Goal: Information Seeking & Learning: Learn about a topic

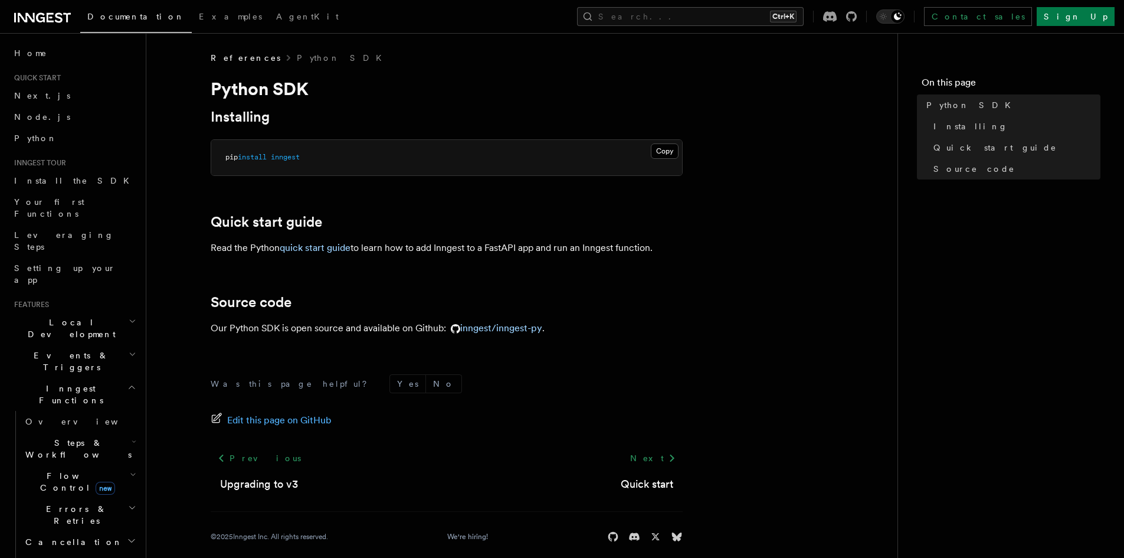
scroll to position [13, 0]
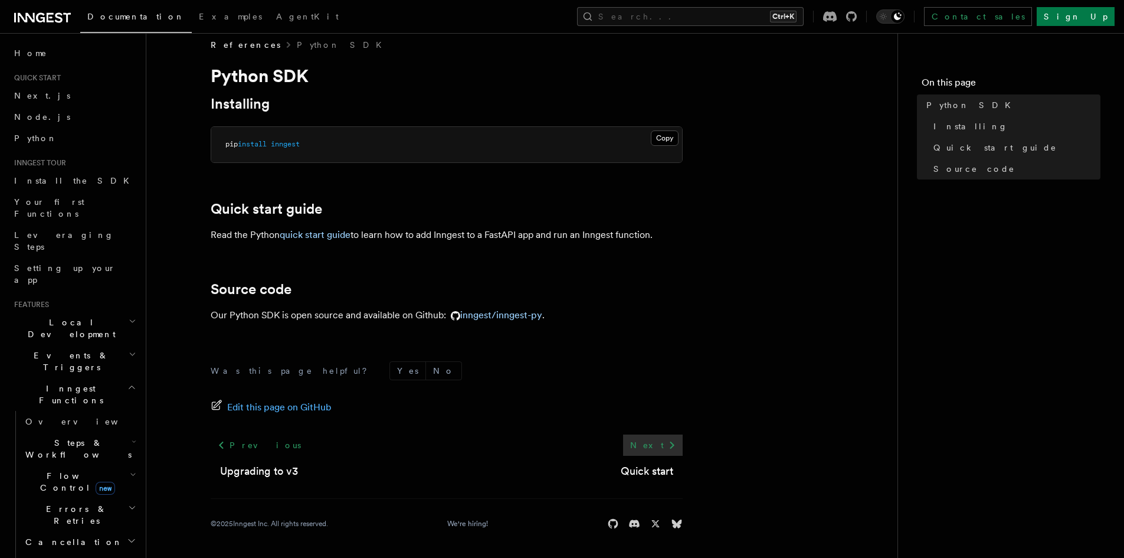
click at [664, 443] on link "Next" at bounding box center [653, 444] width 60 height 21
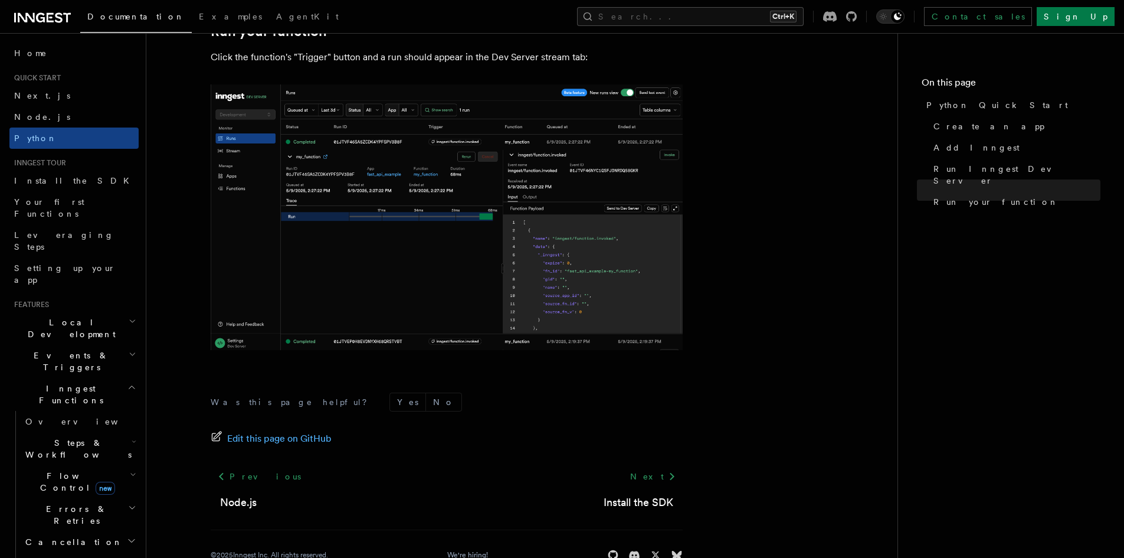
scroll to position [2425, 0]
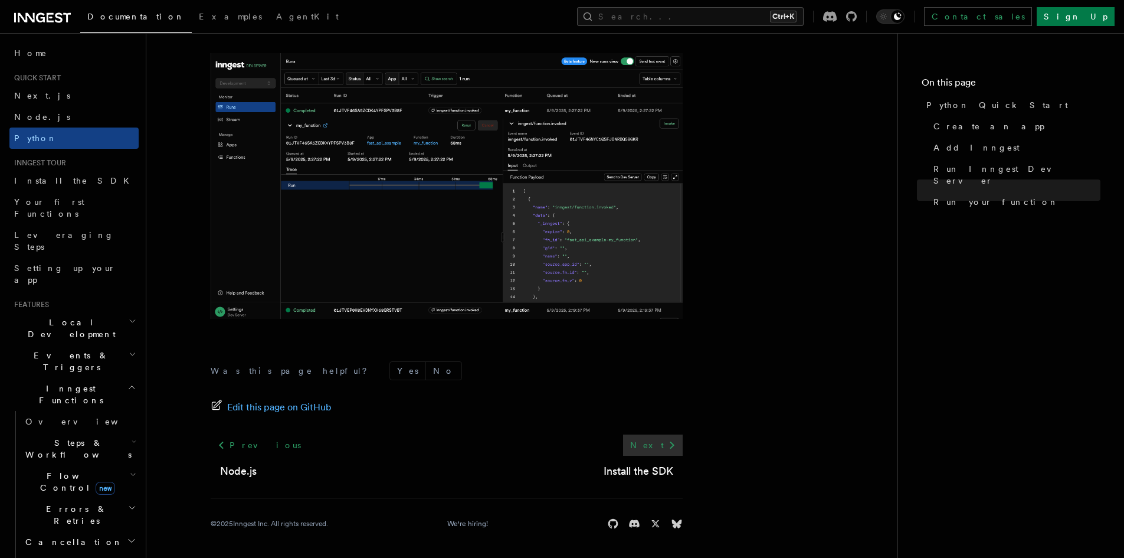
click at [657, 441] on link "Next" at bounding box center [653, 444] width 60 height 21
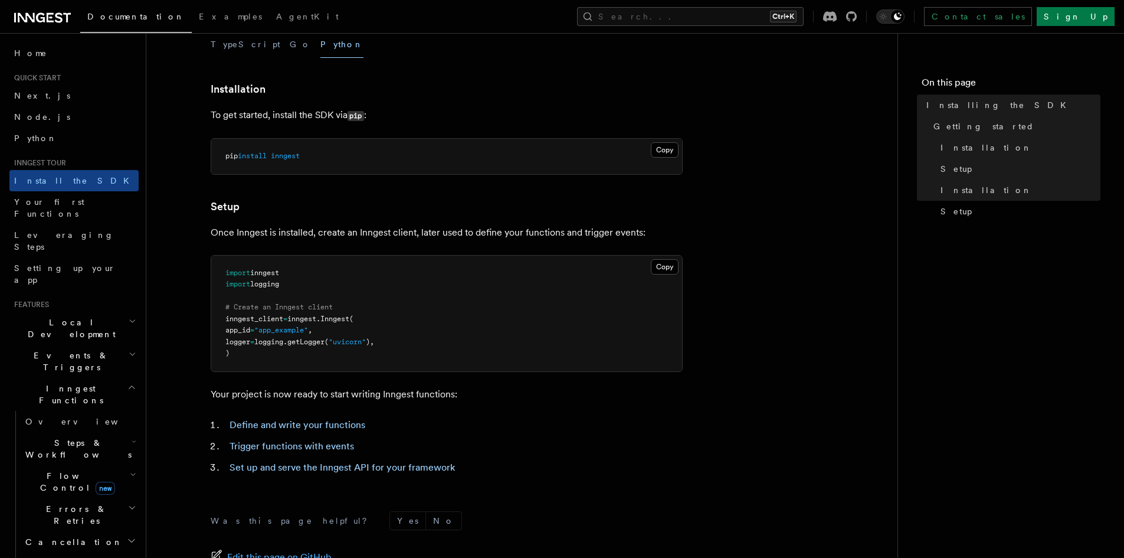
scroll to position [435, 0]
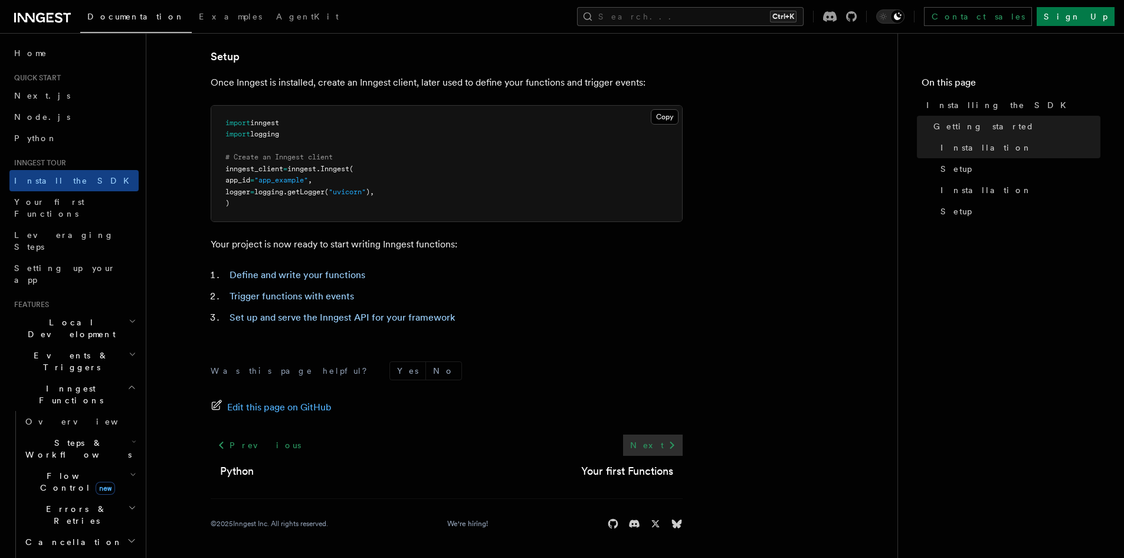
click at [666, 445] on icon at bounding box center [672, 445] width 14 height 14
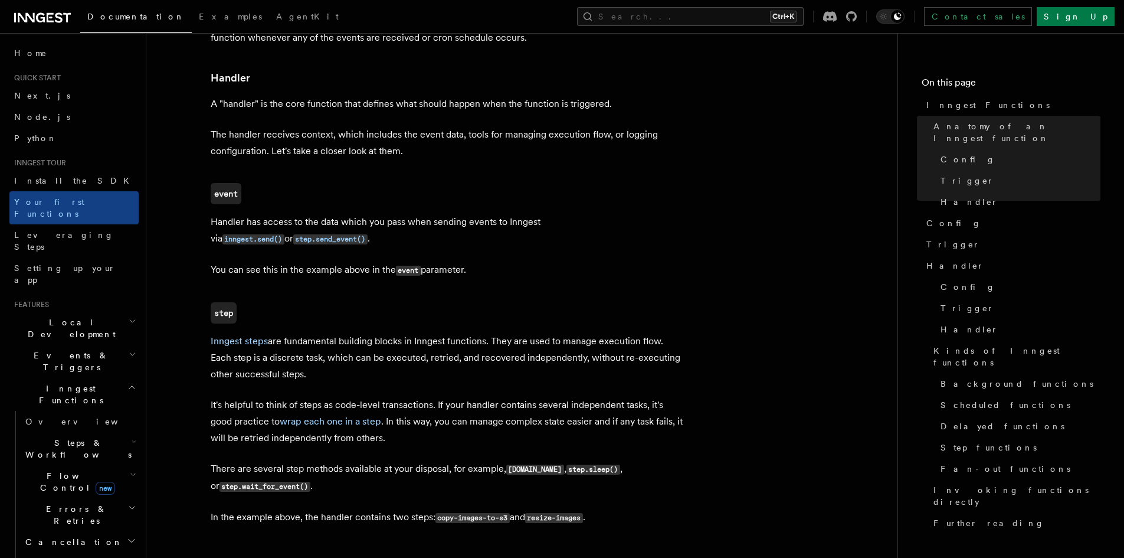
scroll to position [1475, 0]
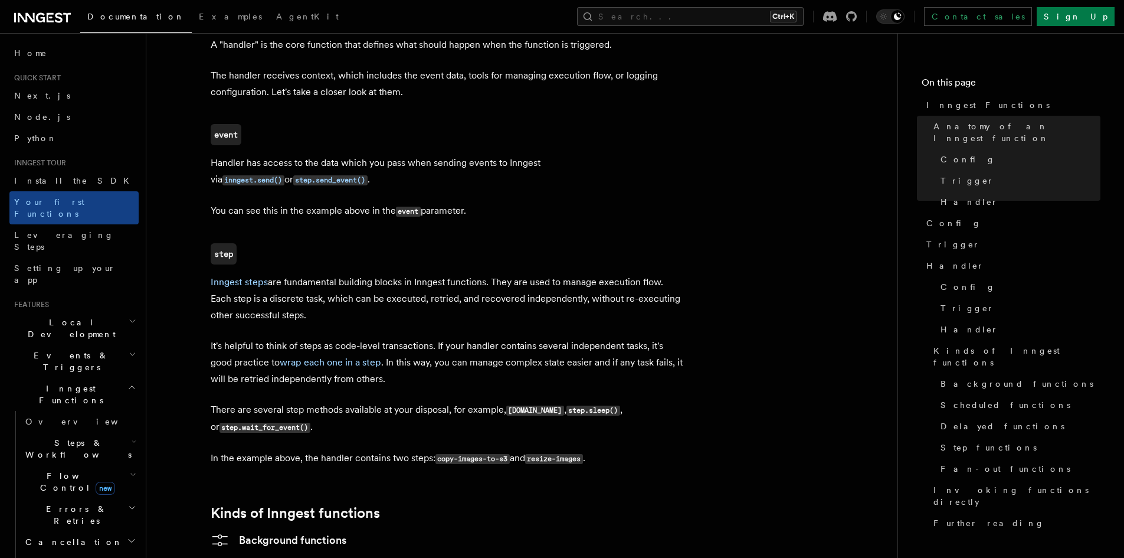
click at [409, 206] on code "event" at bounding box center [408, 211] width 25 height 10
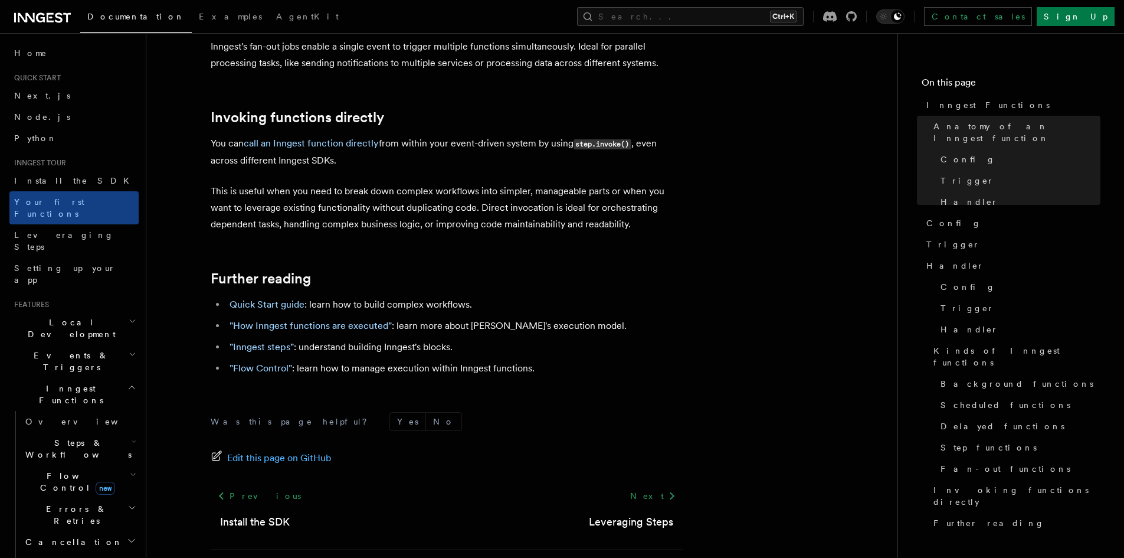
scroll to position [2403, 0]
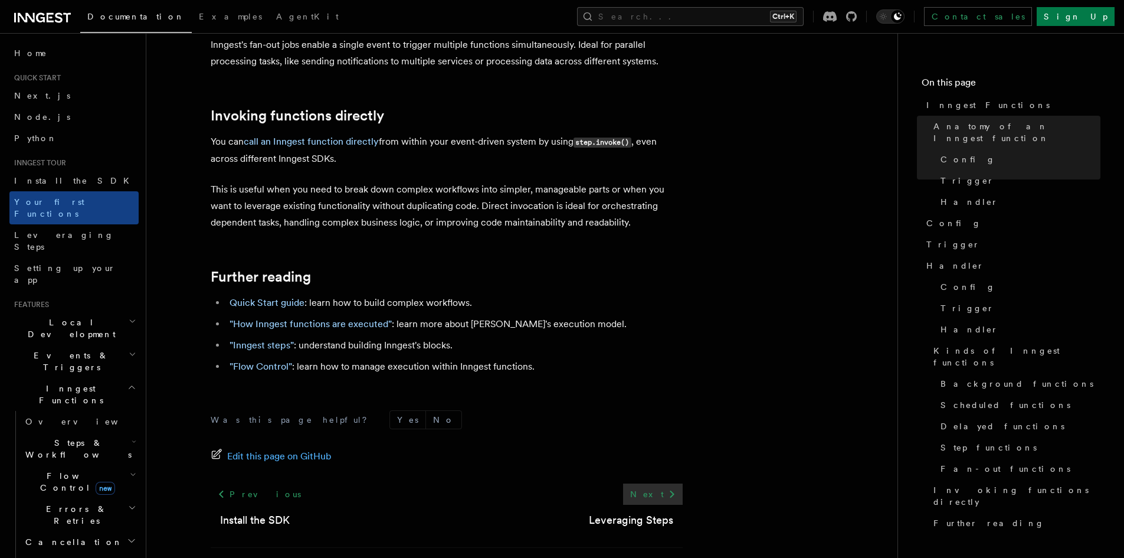
click at [657, 483] on link "Next" at bounding box center [653, 493] width 60 height 21
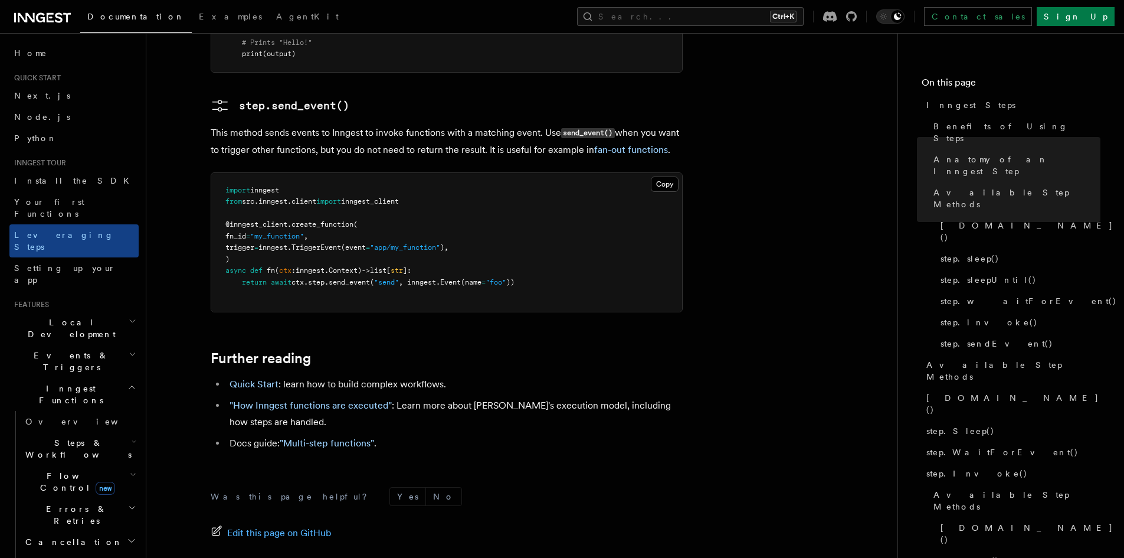
scroll to position [2688, 0]
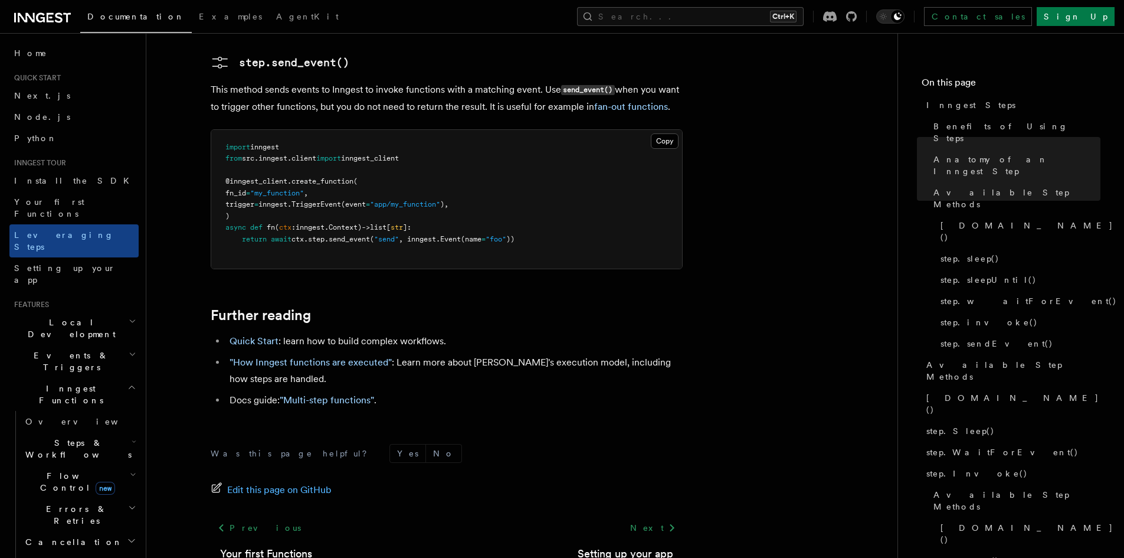
click at [395, 420] on div "Was this page helpful? Yes No Edit this page on GitHub Previous Your first Func…" at bounding box center [447, 530] width 472 height 220
click at [658, 517] on link "Next" at bounding box center [653, 527] width 60 height 21
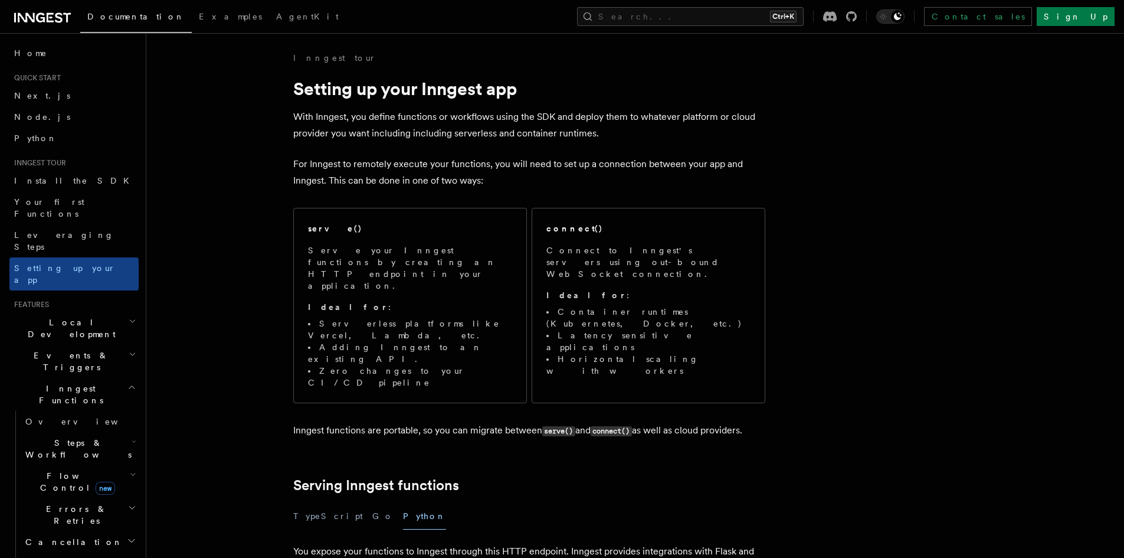
scroll to position [354, 0]
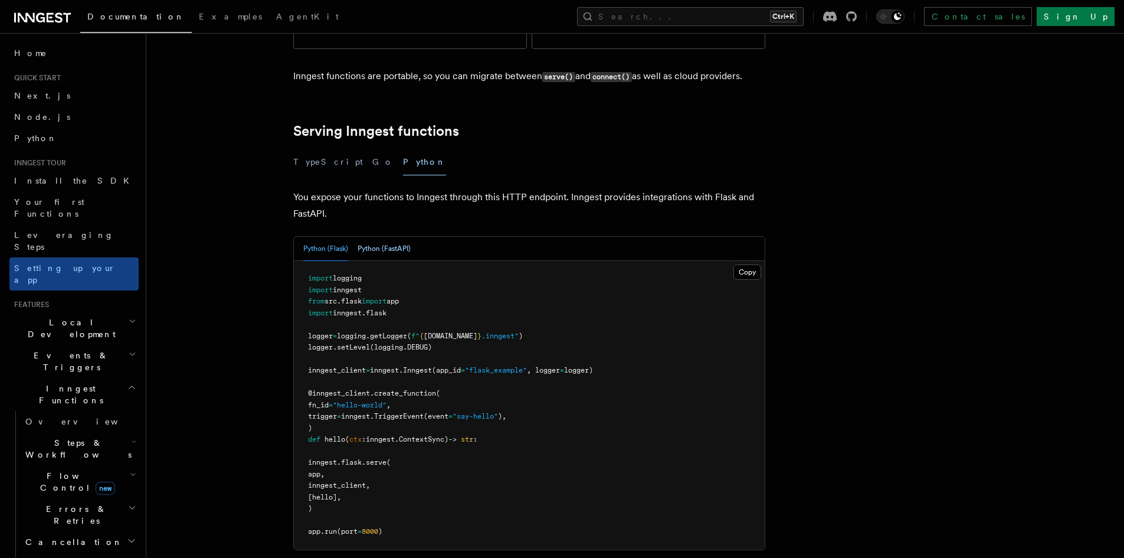
click at [397, 237] on button "Python (FastAPI)" at bounding box center [384, 249] width 53 height 24
